Goal: Check status: Check status

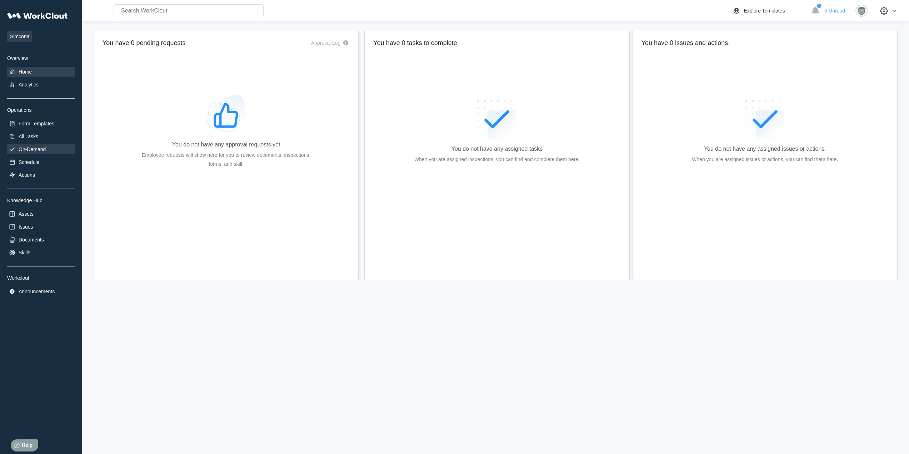
click at [37, 149] on div "On-Demand" at bounding box center [32, 149] width 27 height 6
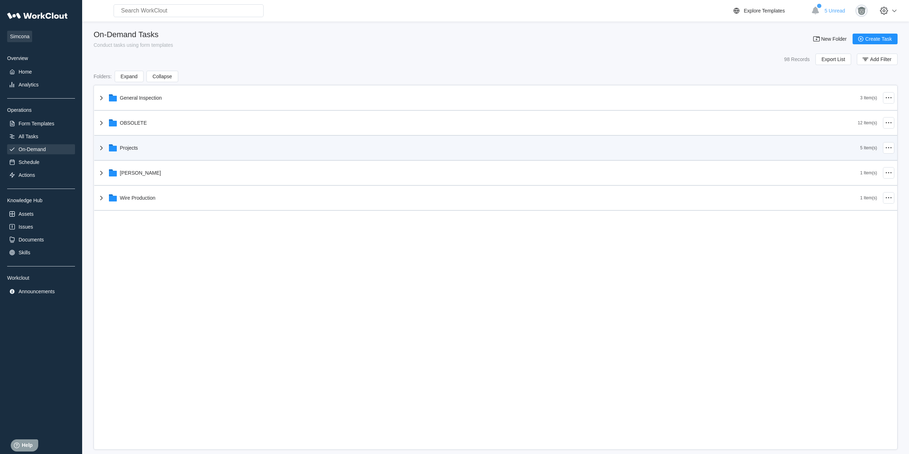
click at [149, 150] on div "Projects" at bounding box center [478, 148] width 763 height 19
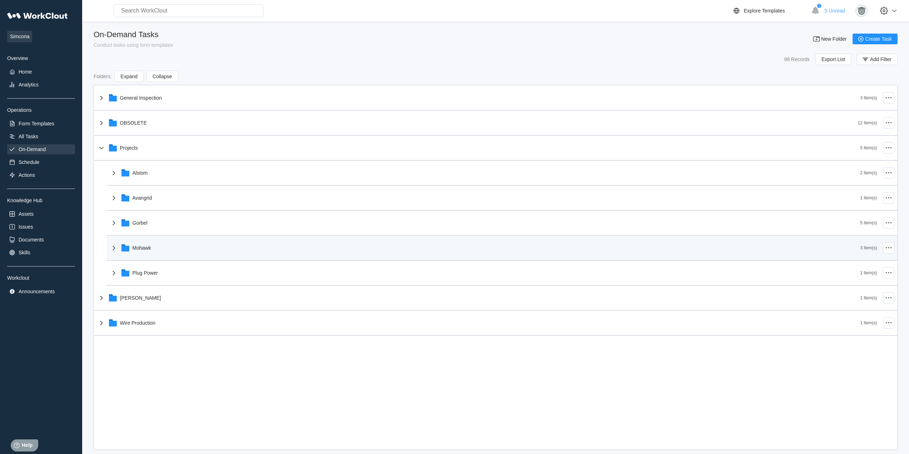
click at [157, 249] on div "Mohawk" at bounding box center [485, 248] width 751 height 19
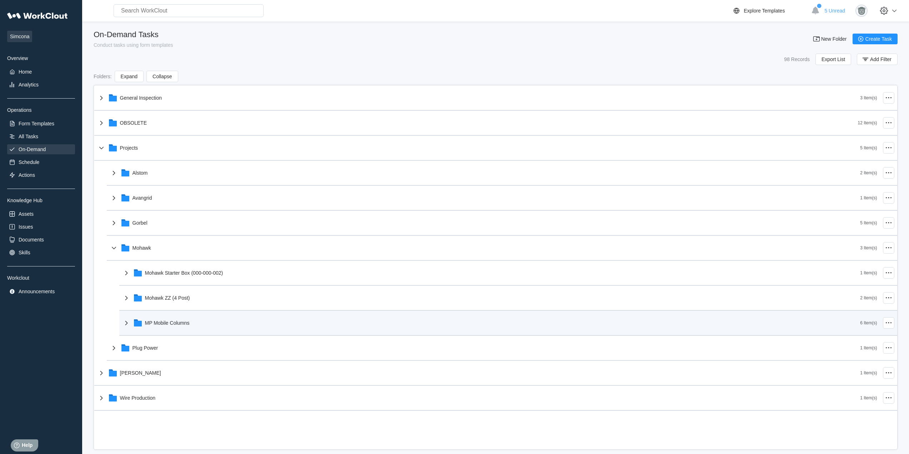
click at [194, 325] on div "MP Mobile Columns" at bounding box center [491, 323] width 738 height 19
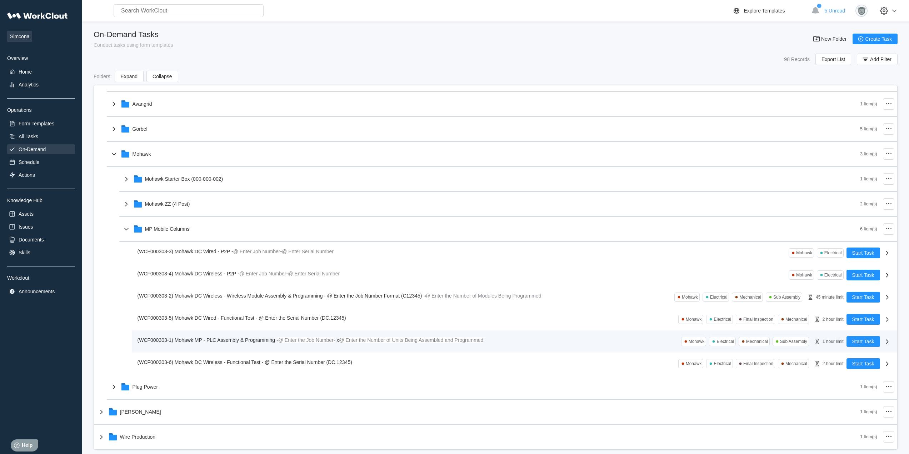
scroll to position [94, 0]
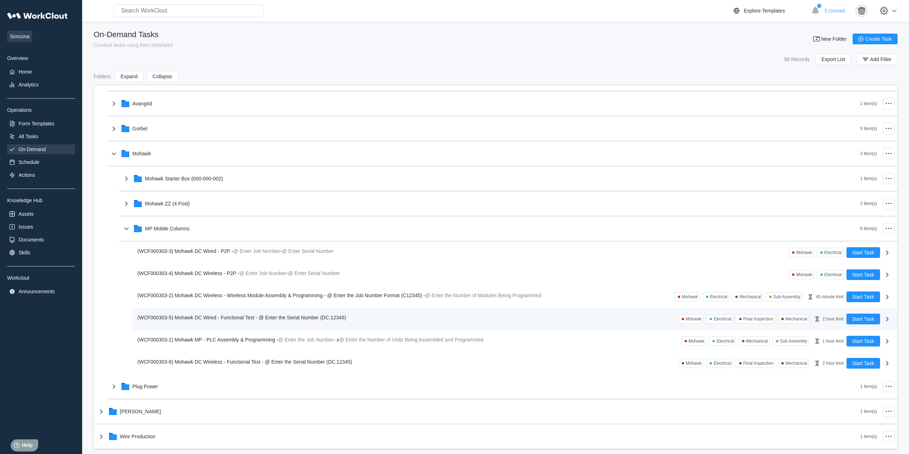
click at [295, 314] on div "(WCF000303-5) Mohawk DC Wired - Functional Test - @ Enter the Serial Number (DC…" at bounding box center [242, 318] width 211 height 8
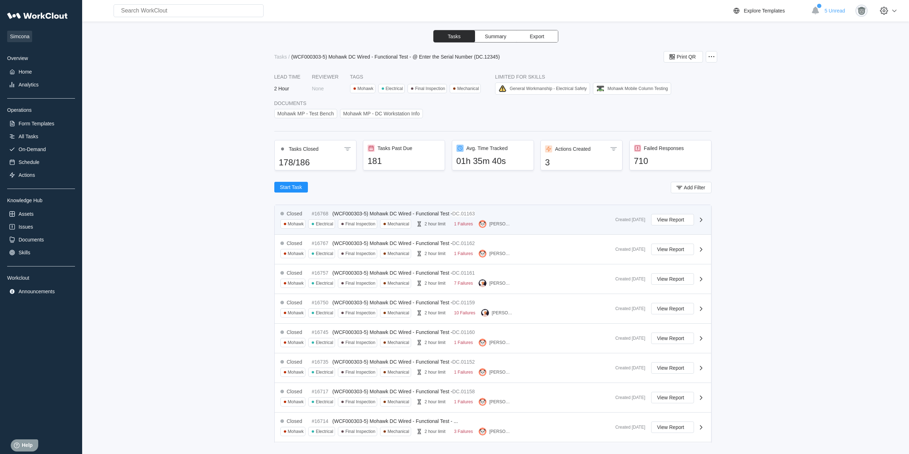
click at [502, 216] on div "Closed #16768 (WCF000303-5) Mohawk DC Wired - Functional Test - DC.01163 Mohawk…" at bounding box center [444, 220] width 329 height 18
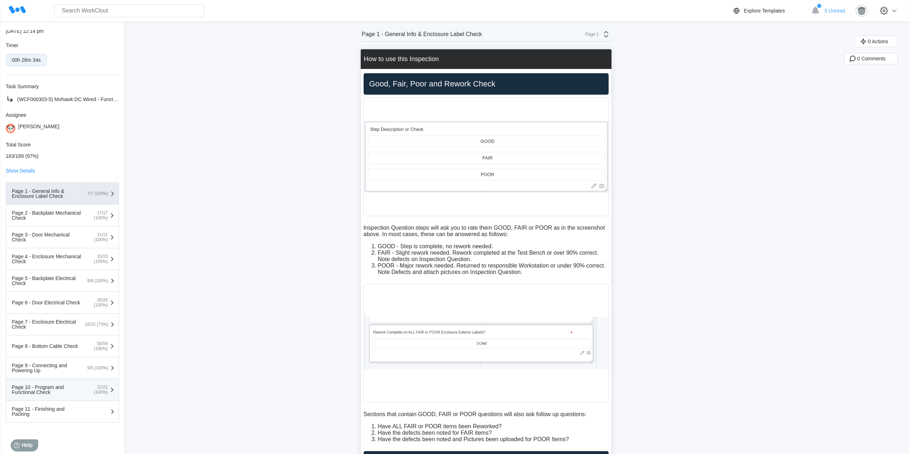
scroll to position [91, 0]
click at [61, 390] on div "Page 10 - Program and Functional Check" at bounding box center [47, 390] width 71 height 10
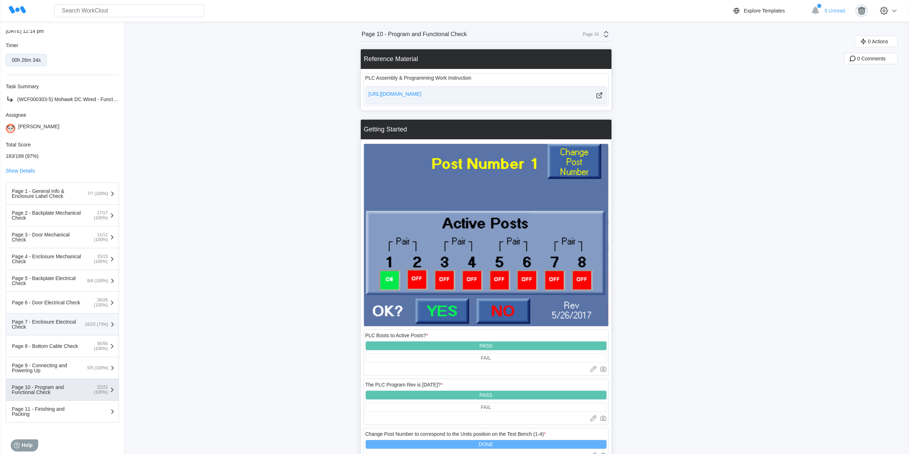
click at [66, 323] on div "Page 7 - Enclosure Electrical Check" at bounding box center [47, 324] width 71 height 10
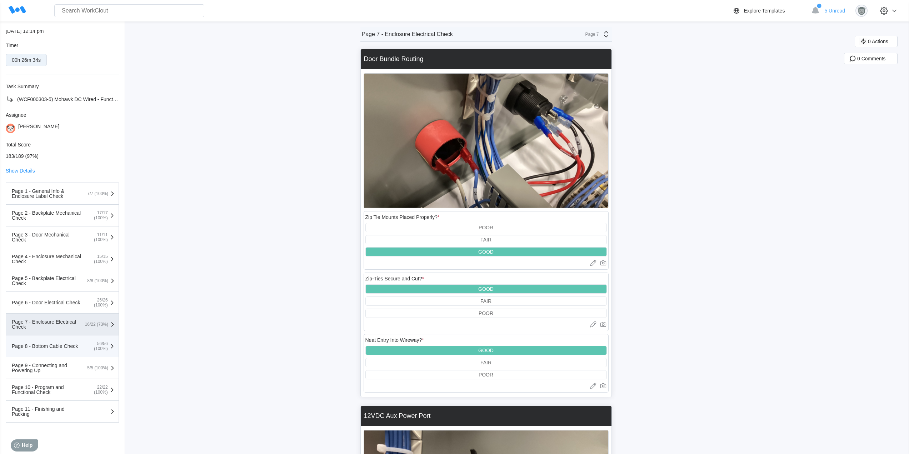
click at [57, 352] on button "Page 8 - Bottom Cable Check 56/56 (100%)" at bounding box center [62, 346] width 113 height 22
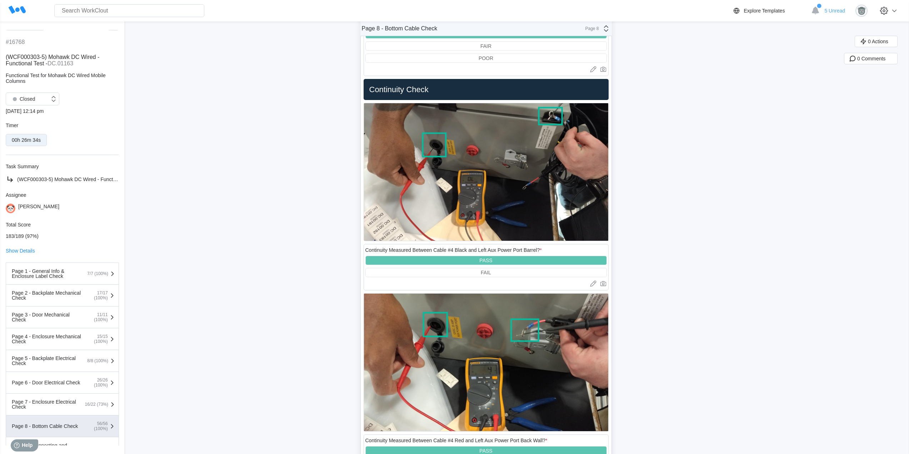
scroll to position [0, 0]
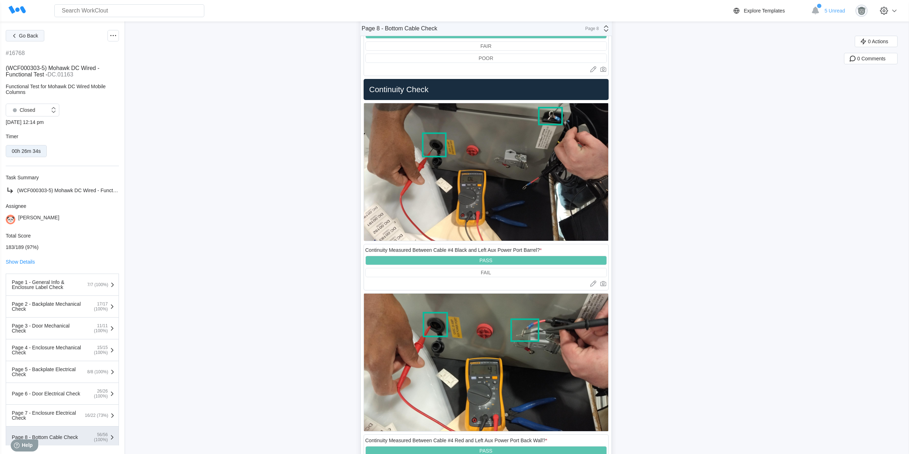
click at [31, 34] on span "Go Back" at bounding box center [28, 35] width 19 height 5
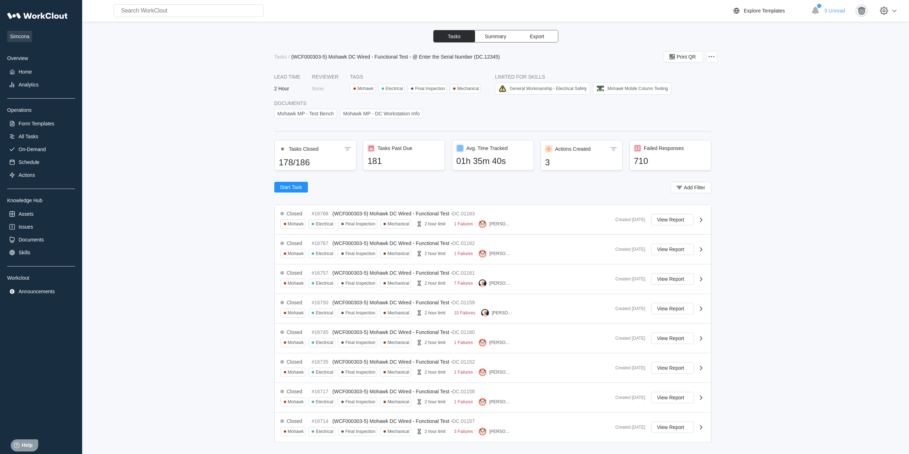
click at [37, 144] on div "Simcona Overview Home Analytics Operations Form Templates All Tasks On-Demand S…" at bounding box center [41, 153] width 68 height 288
click at [37, 149] on div "On-Demand" at bounding box center [32, 149] width 27 height 6
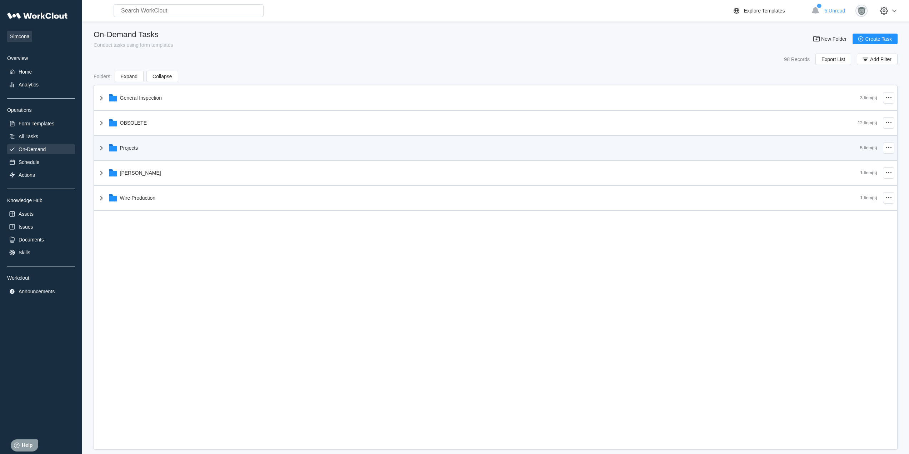
click at [165, 152] on div "Projects" at bounding box center [478, 148] width 763 height 19
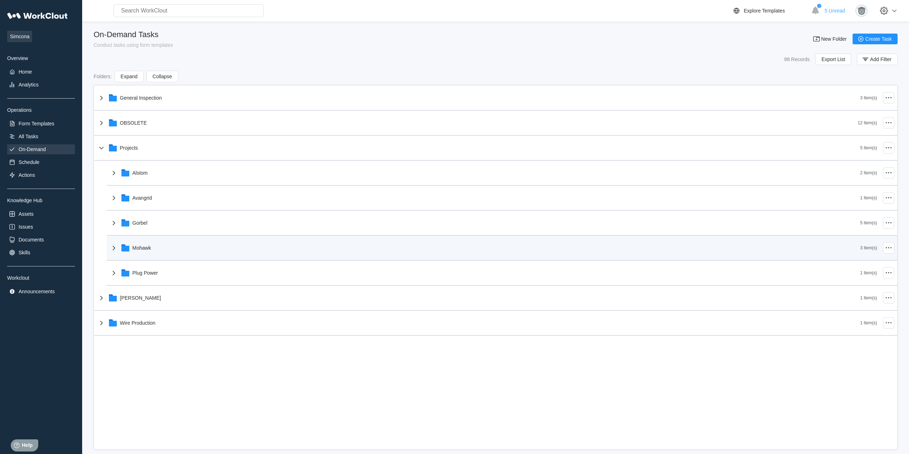
click at [189, 241] on div "Mohawk" at bounding box center [485, 248] width 751 height 19
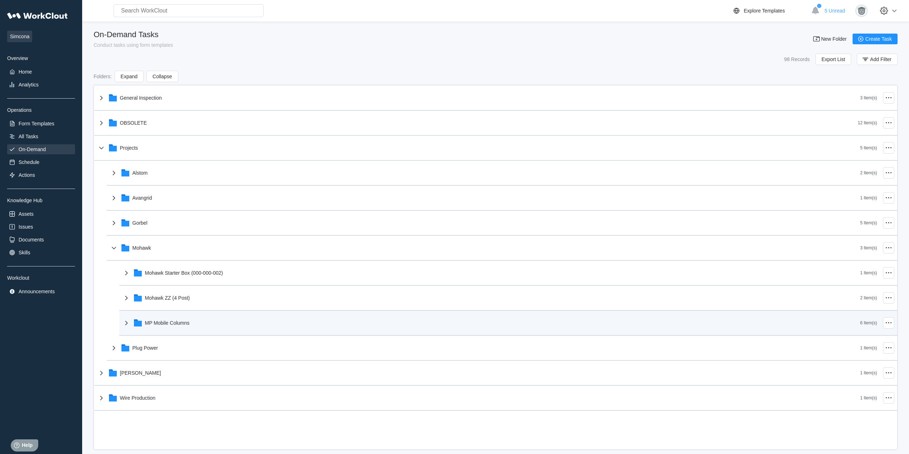
click at [208, 324] on div "MP Mobile Columns" at bounding box center [491, 323] width 738 height 19
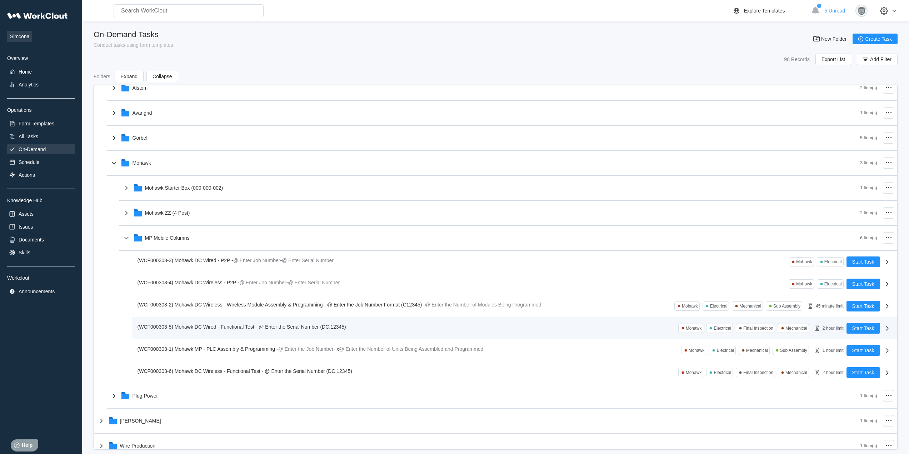
scroll to position [94, 0]
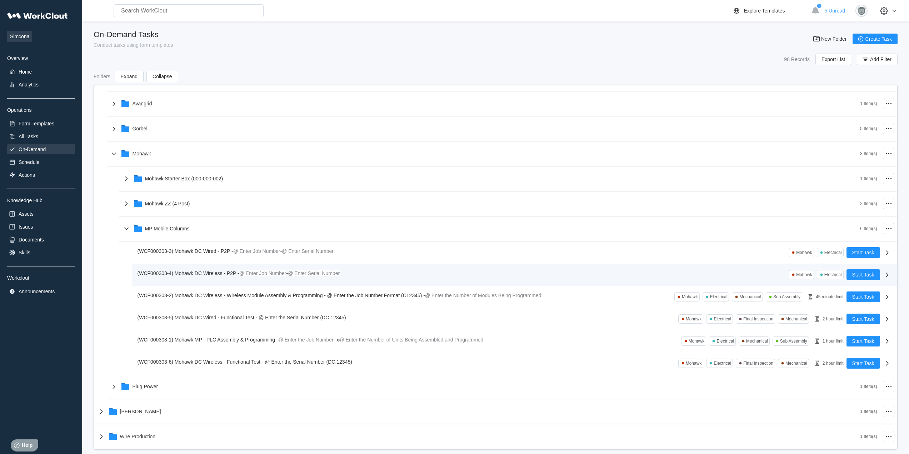
click at [241, 270] on mark "@ Enter Job Number" at bounding box center [262, 273] width 47 height 6
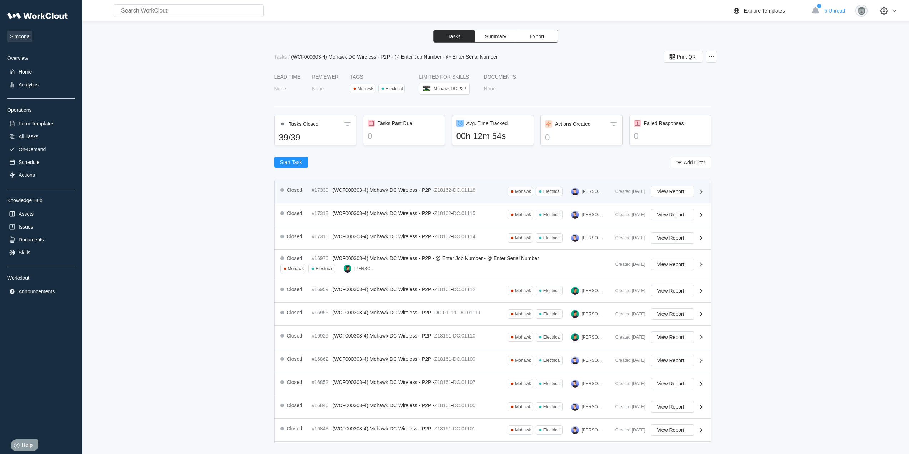
click at [465, 191] on mark "DC.01118" at bounding box center [464, 190] width 22 height 6
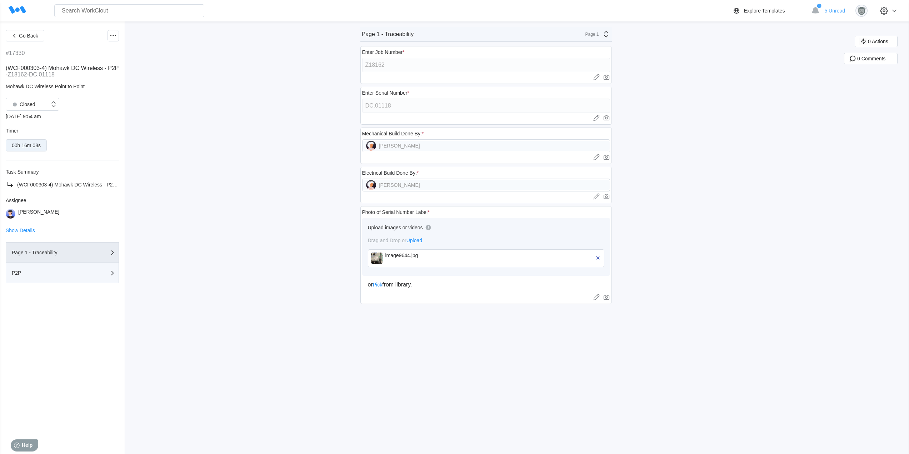
click at [57, 275] on div "P2P" at bounding box center [47, 272] width 71 height 5
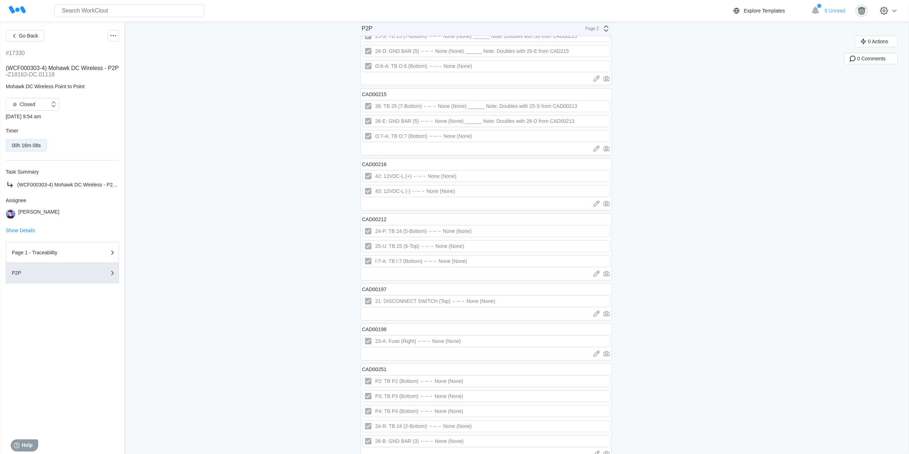
scroll to position [1383, 0]
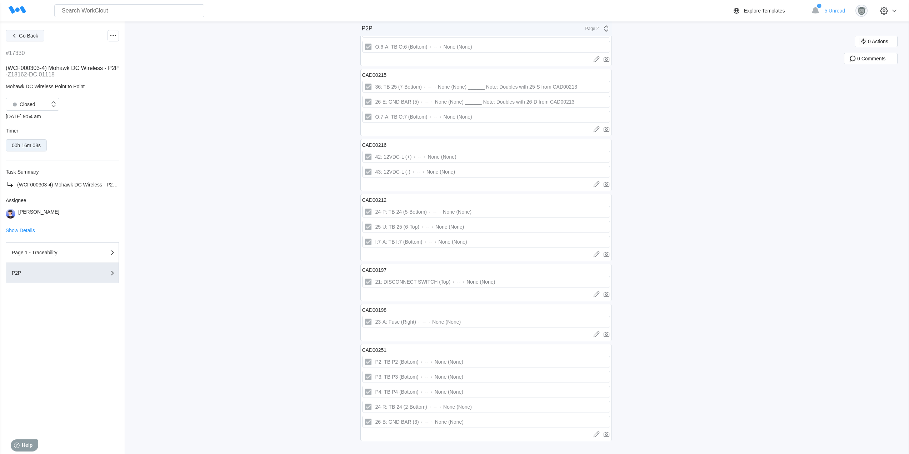
click at [32, 35] on span "Go Back" at bounding box center [28, 35] width 19 height 5
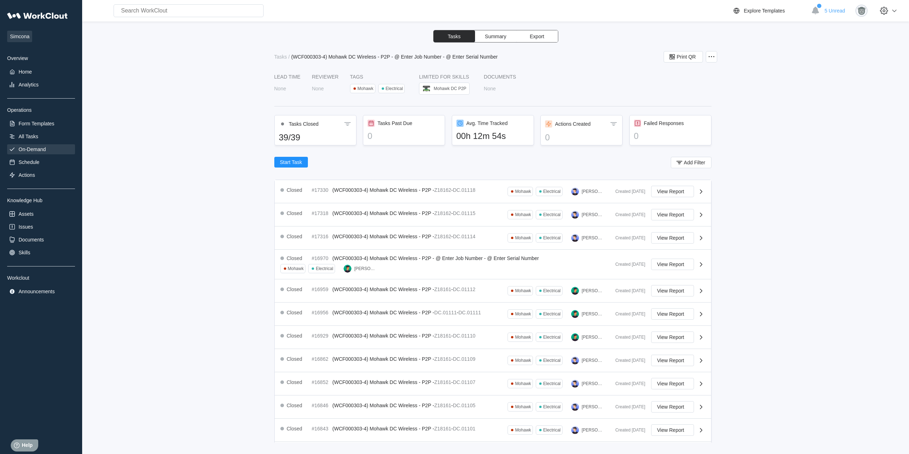
click at [31, 150] on div "On-Demand" at bounding box center [32, 149] width 27 height 6
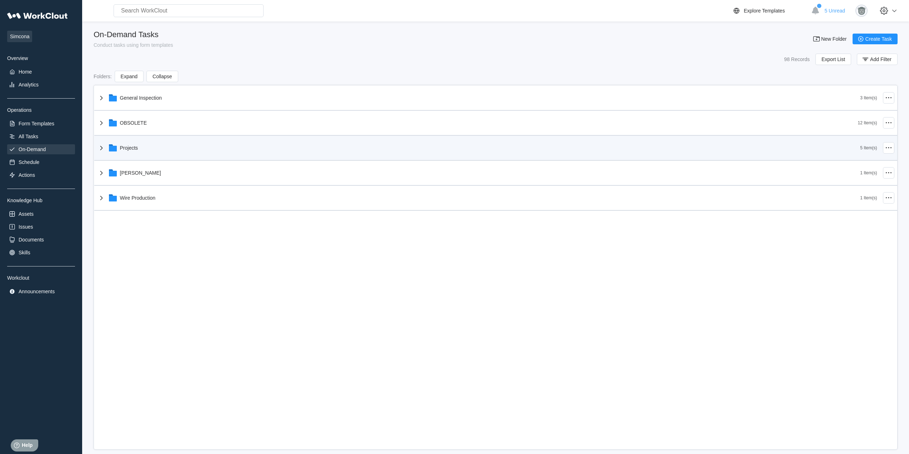
click at [150, 149] on div "Projects" at bounding box center [478, 148] width 763 height 19
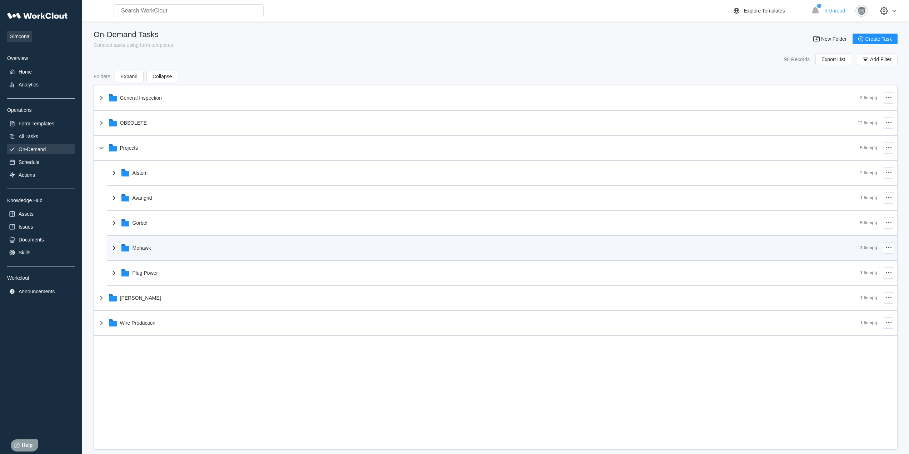
click at [176, 250] on div "Mohawk" at bounding box center [485, 248] width 751 height 19
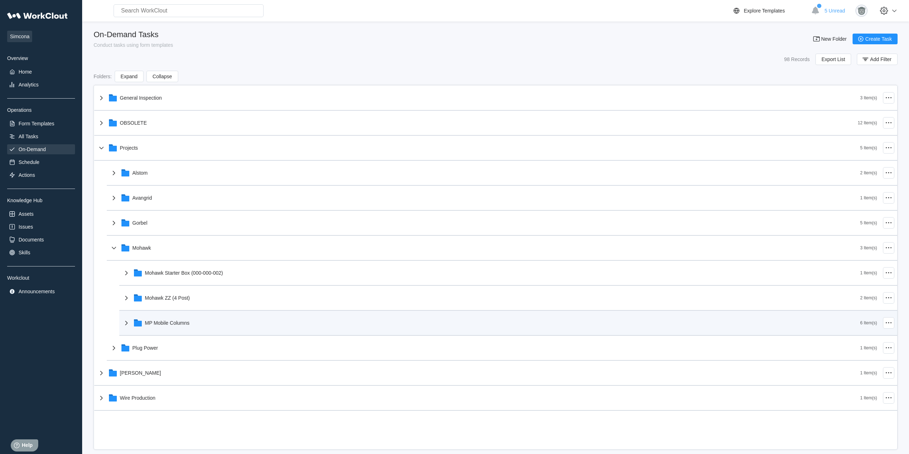
click at [183, 325] on div "MP Mobile Columns" at bounding box center [167, 323] width 45 height 6
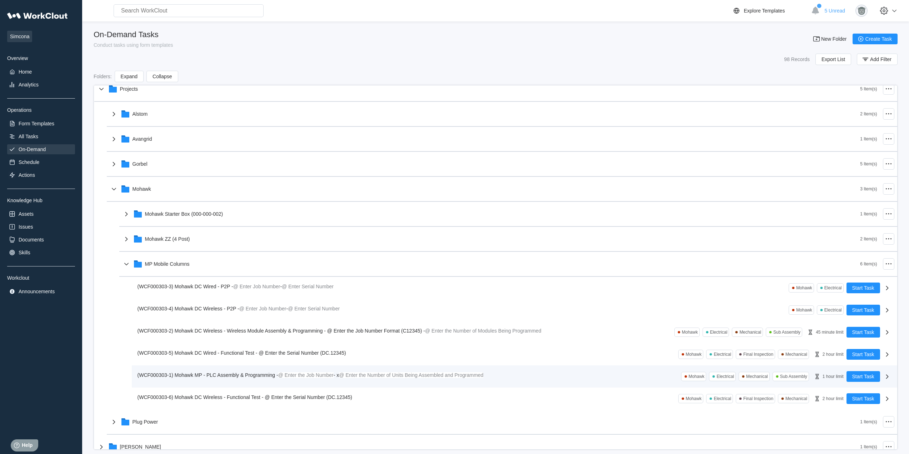
scroll to position [94, 0]
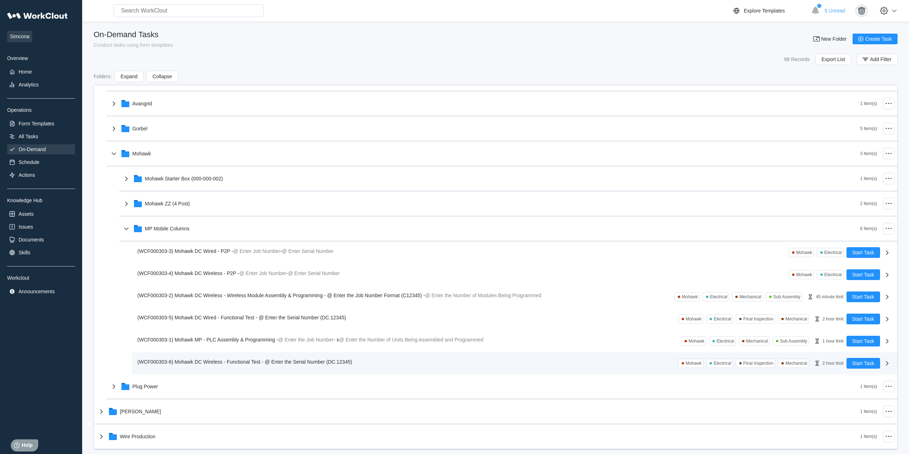
click at [265, 365] on div "(WCF000303-6) Mohawk DC Wireless - Functional Test - @ Enter the Serial Number …" at bounding box center [245, 362] width 217 height 8
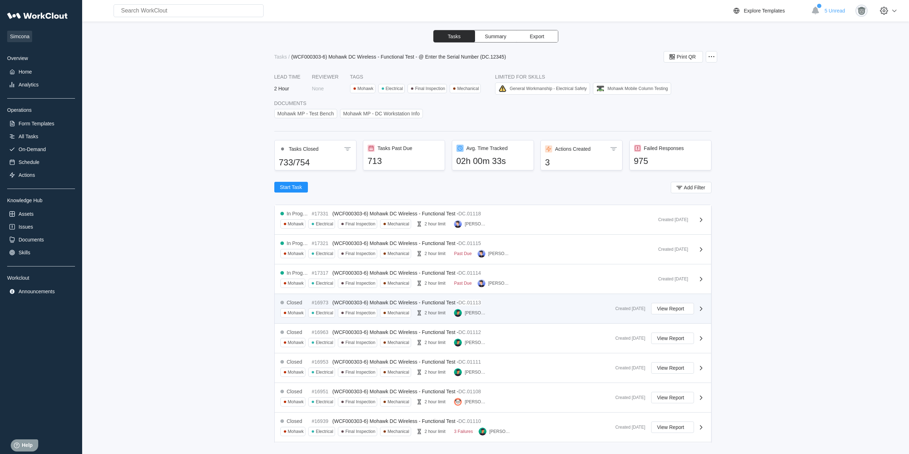
click at [489, 308] on div "[PERSON_NAME]" at bounding box center [472, 312] width 36 height 9
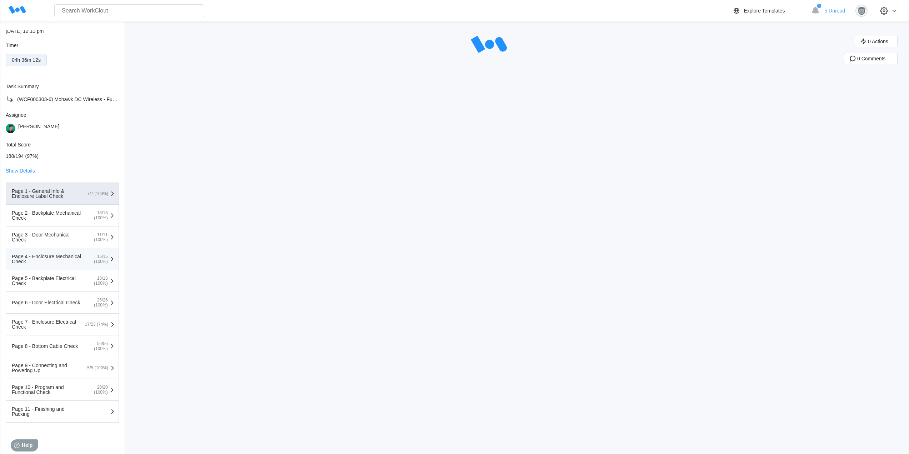
scroll to position [91, 0]
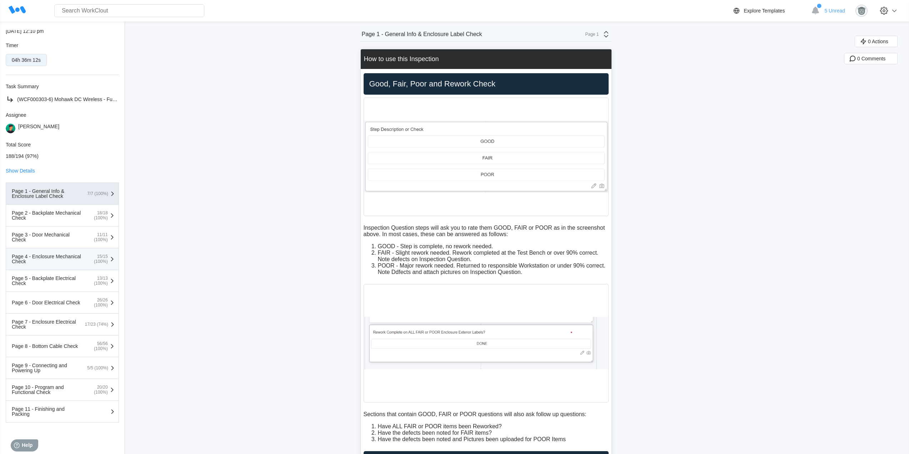
click at [57, 262] on div "Page 4 - Enclosure Mechanical Check" at bounding box center [47, 259] width 71 height 10
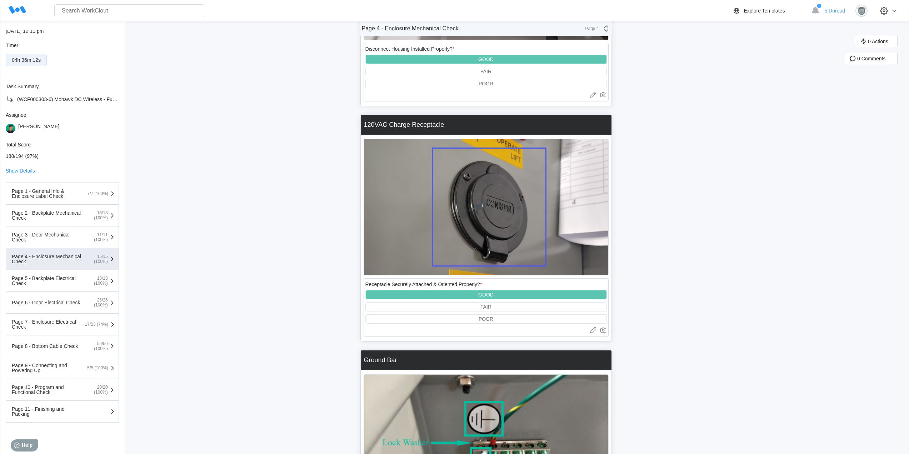
scroll to position [1913, 0]
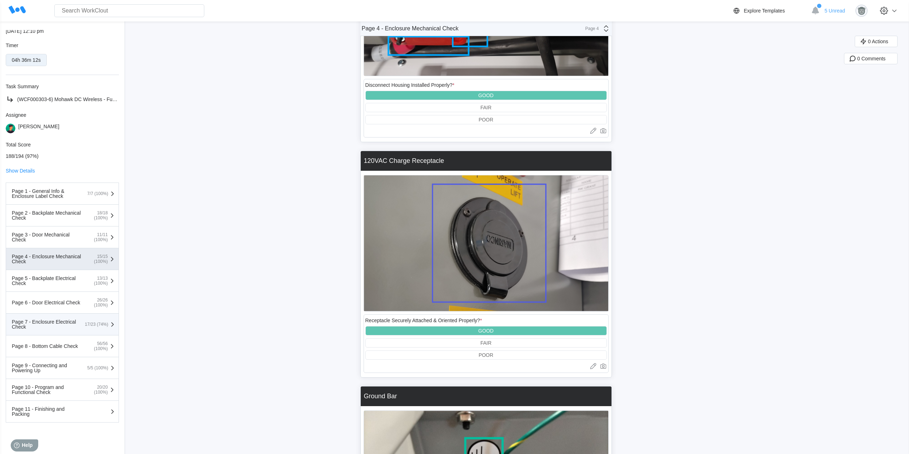
click at [57, 329] on div "Page 7 - Enclosure Electrical Check" at bounding box center [47, 324] width 71 height 10
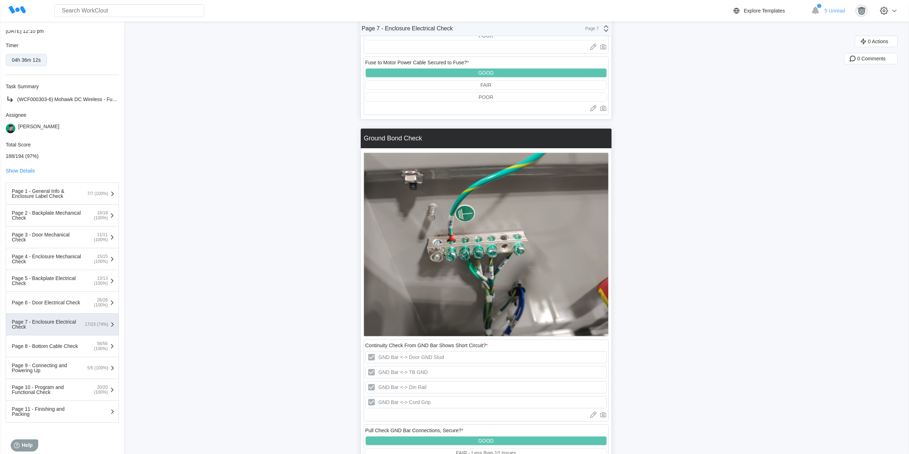
scroll to position [3161, 0]
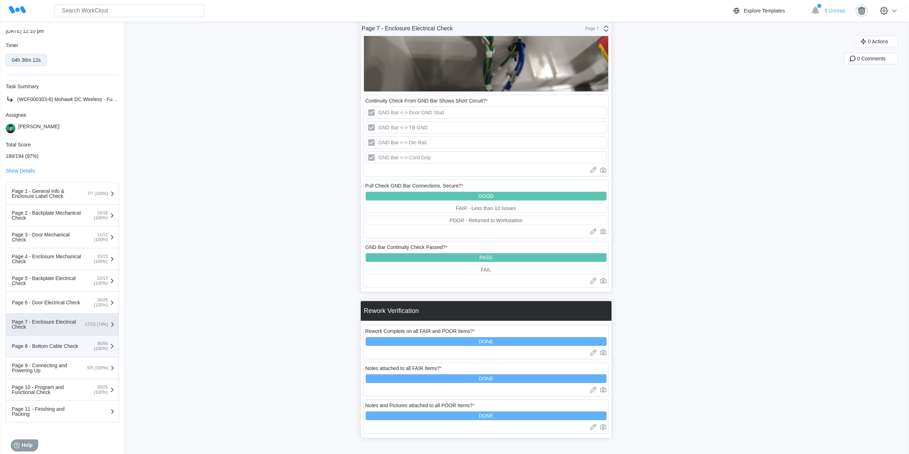
click at [47, 353] on button "Page 8 - Bottom Cable Check 56/56 (100%)" at bounding box center [62, 346] width 113 height 22
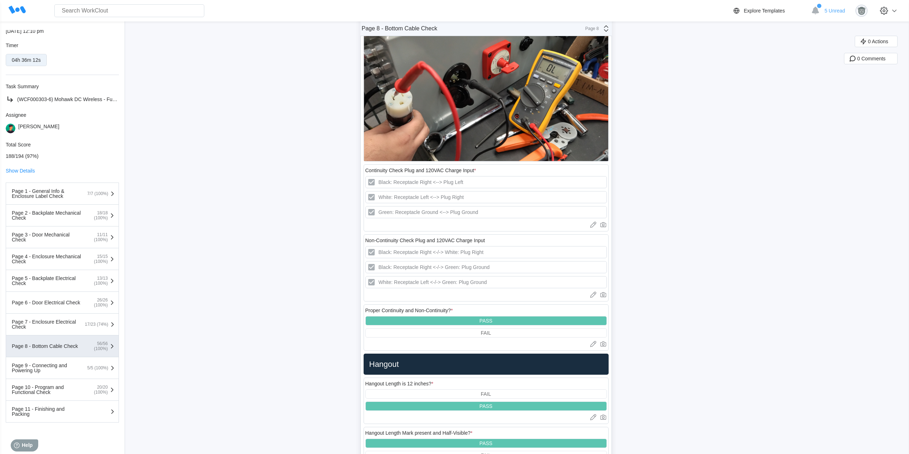
scroll to position [5273, 0]
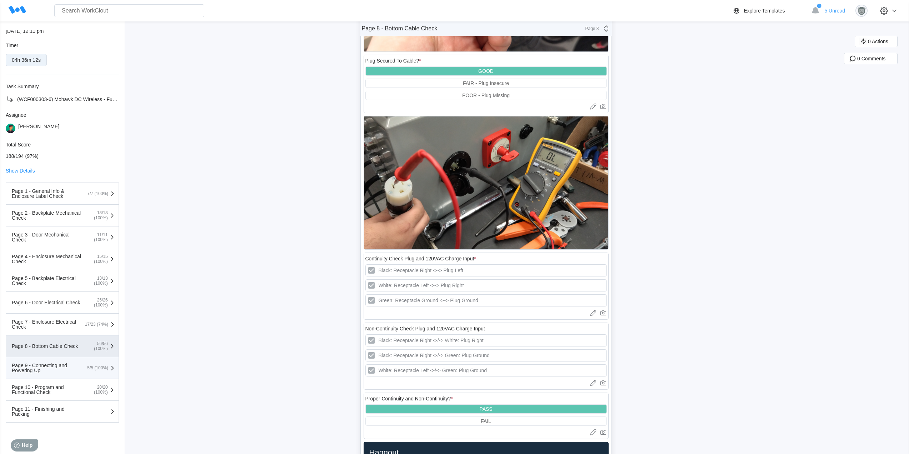
click at [76, 371] on div "Page 9 - Connecting and Powering Up" at bounding box center [47, 368] width 71 height 10
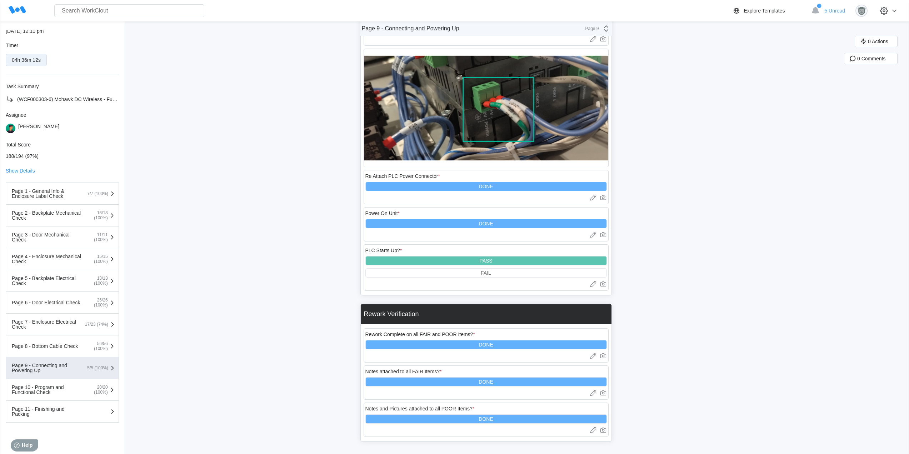
scroll to position [2980, 0]
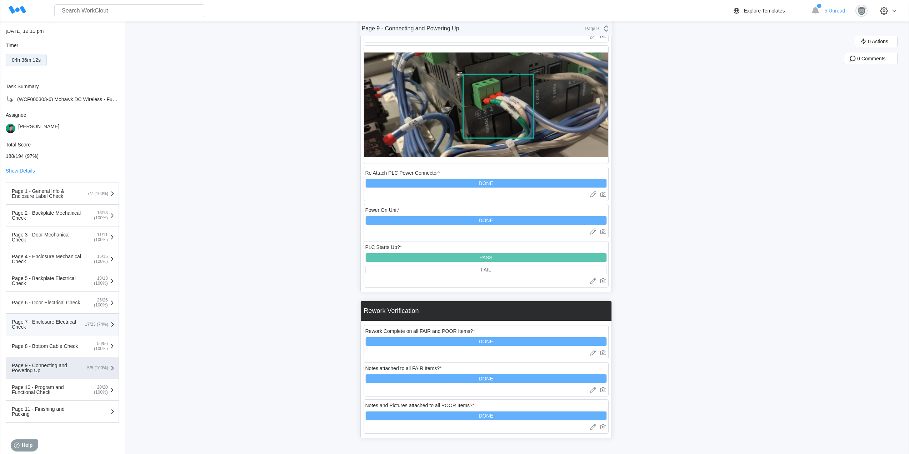
click at [59, 326] on div "Page 7 - Enclosure Electrical Check" at bounding box center [47, 324] width 71 height 10
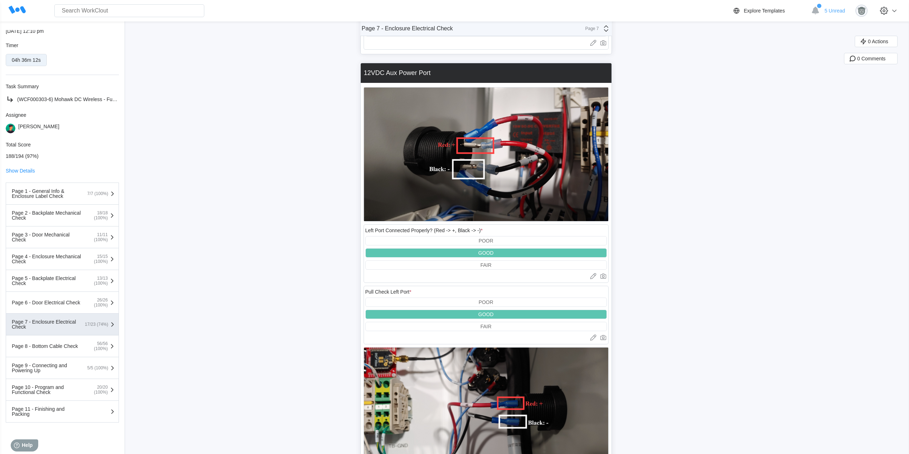
scroll to position [833, 0]
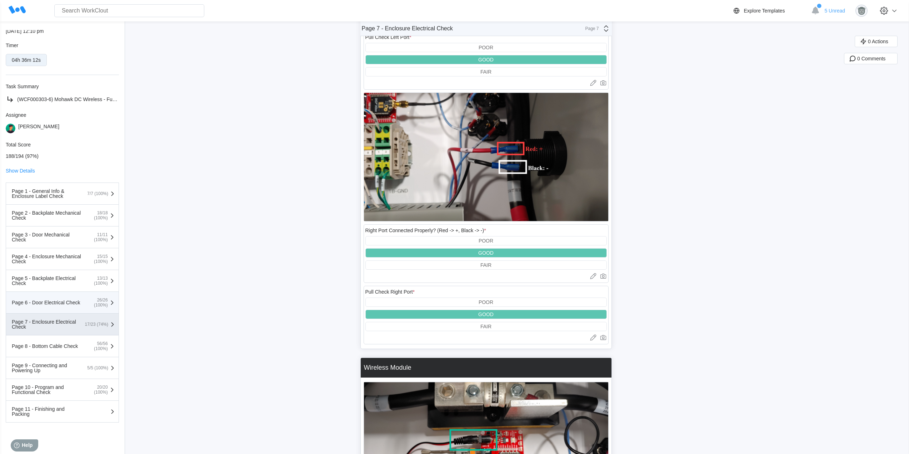
click at [64, 308] on button "Page 6 - Door Electrical Check 26/26 (100%)" at bounding box center [62, 303] width 113 height 22
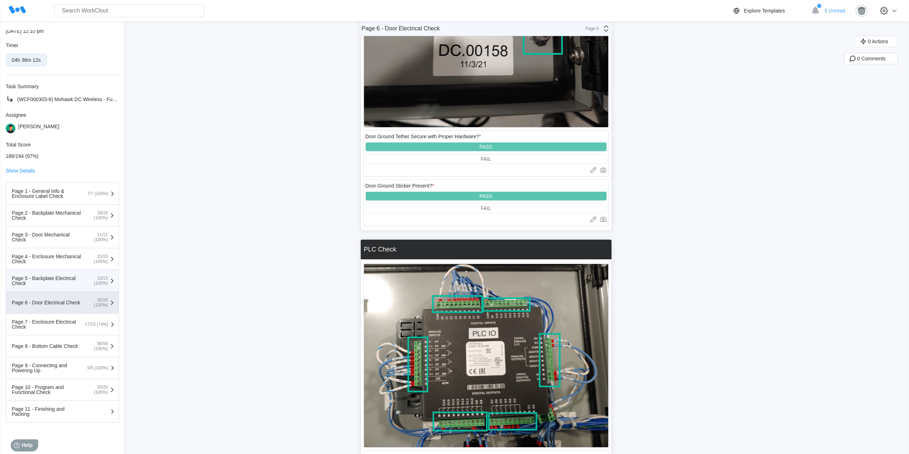
click at [62, 276] on div "Page 5 - Backplate Electrical Check" at bounding box center [47, 281] width 71 height 10
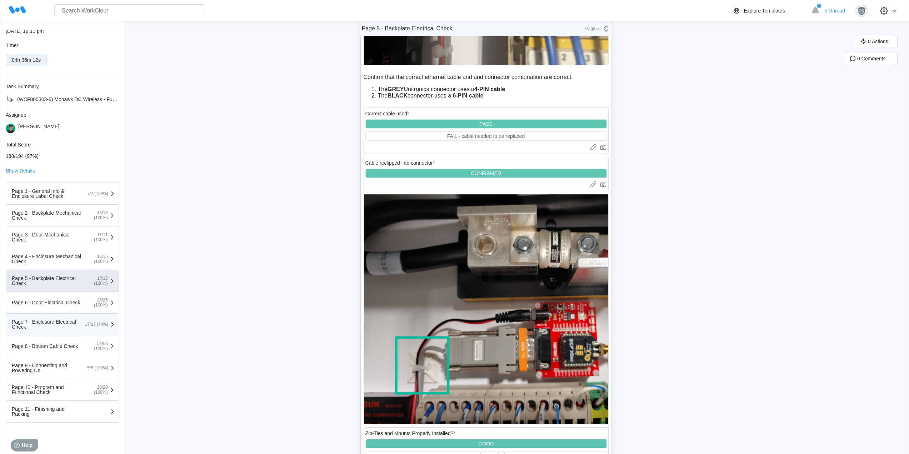
click at [40, 323] on div "Page 7 - Enclosure Electrical Check" at bounding box center [47, 324] width 71 height 10
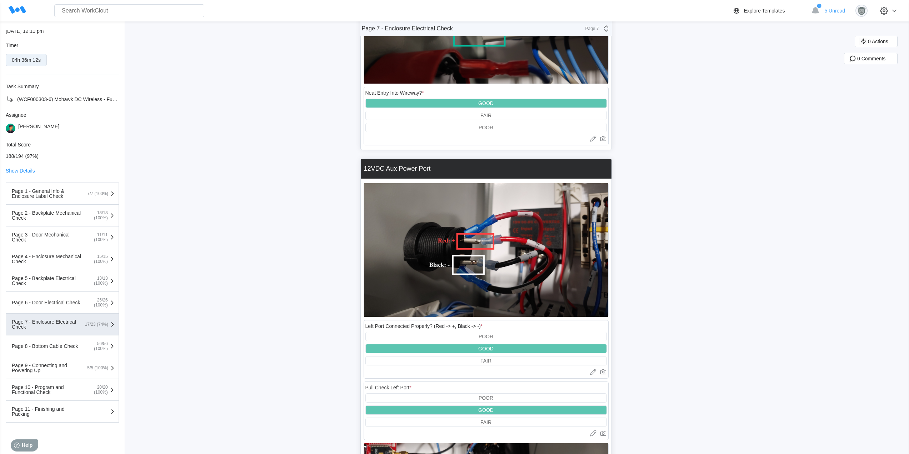
scroll to position [66, 0]
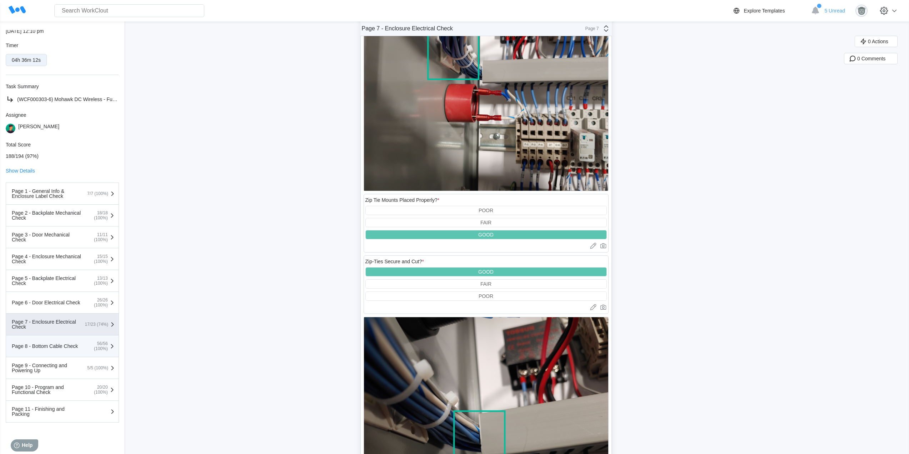
click at [56, 344] on div "Page 8 - Bottom Cable Check" at bounding box center [47, 346] width 71 height 5
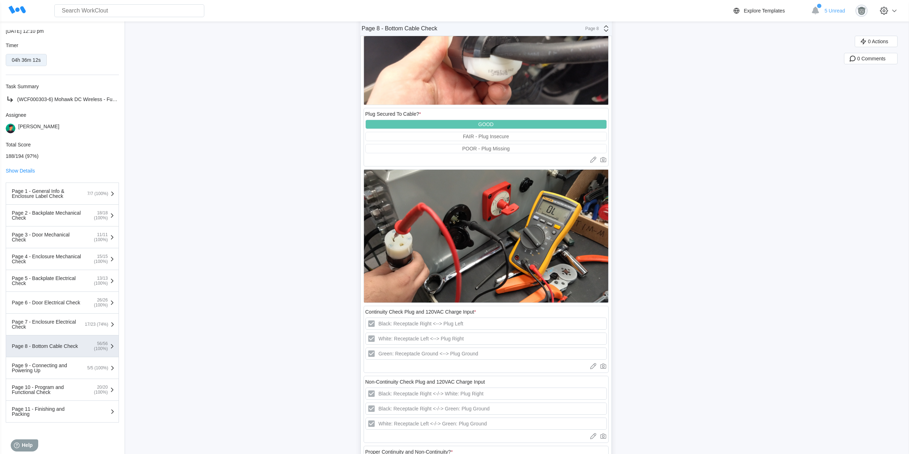
scroll to position [5245, 0]
